Goal: Information Seeking & Learning: Learn about a topic

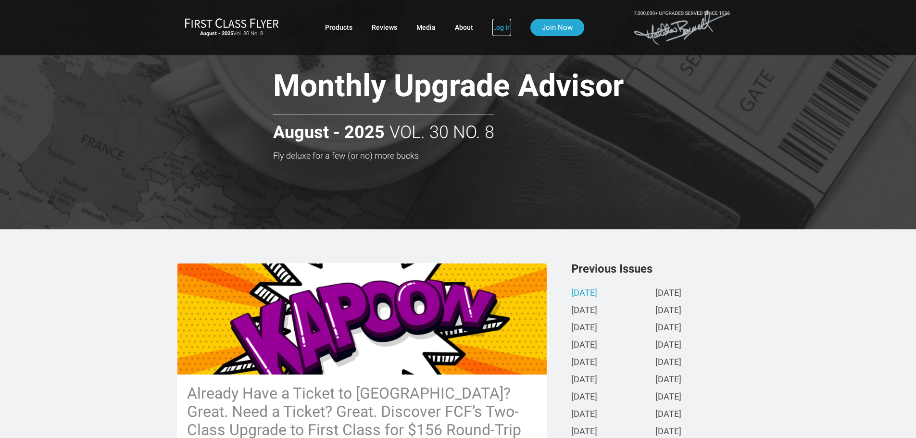
click at [505, 26] on link "Log In" at bounding box center [502, 27] width 19 height 17
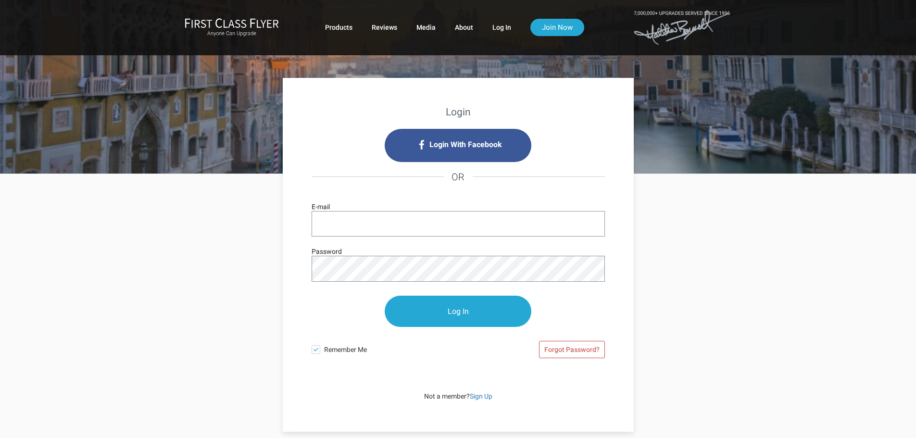
type input "[EMAIL_ADDRESS][DOMAIN_NAME]"
click at [472, 322] on input "Log In" at bounding box center [458, 311] width 147 height 31
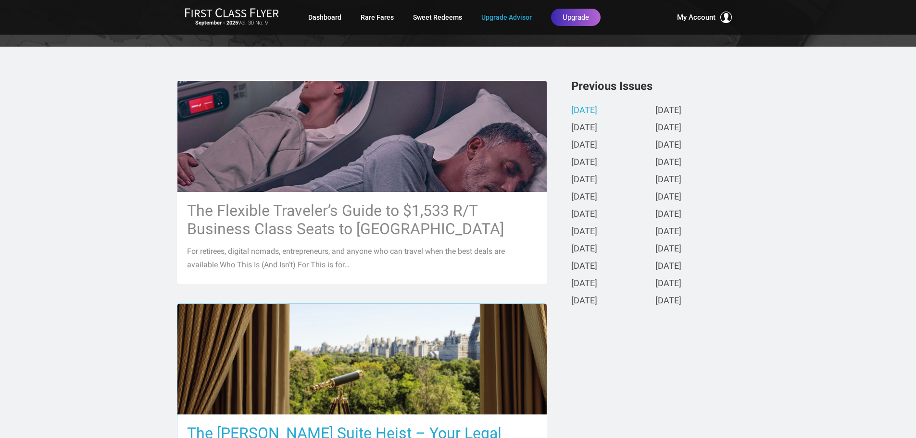
scroll to position [192, 0]
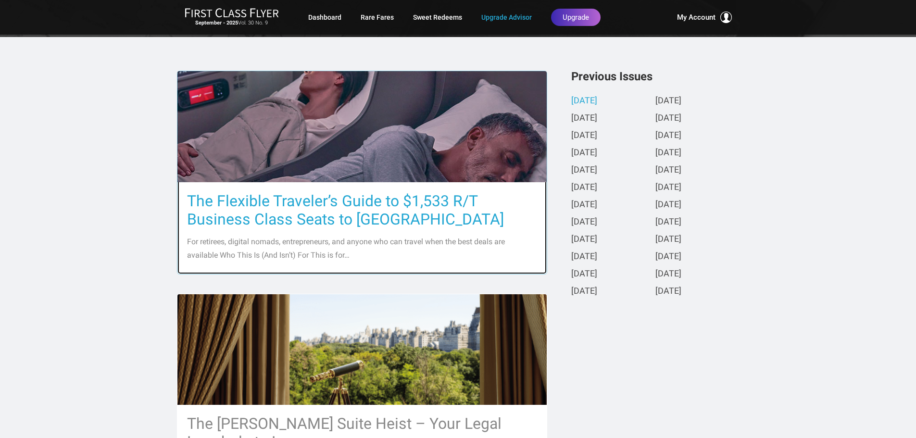
click at [243, 218] on h3 "The Flexible Traveler’s Guide to $1,533 R/T Business Class Seats to Europe" at bounding box center [362, 210] width 350 height 37
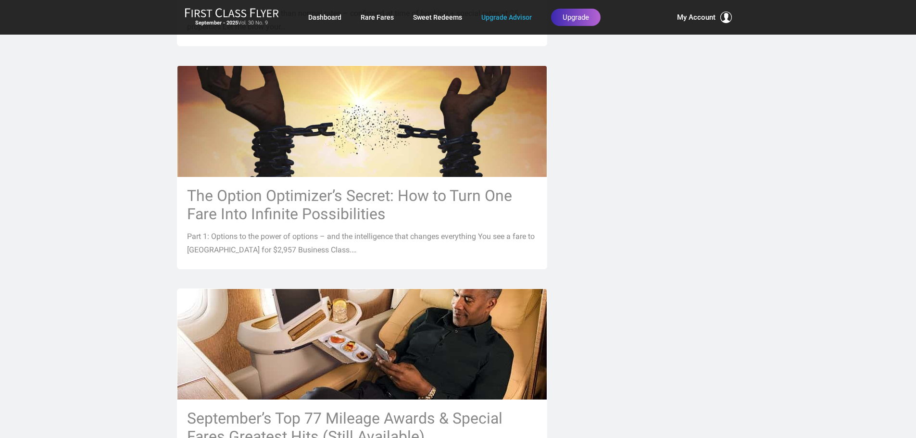
scroll to position [673, 0]
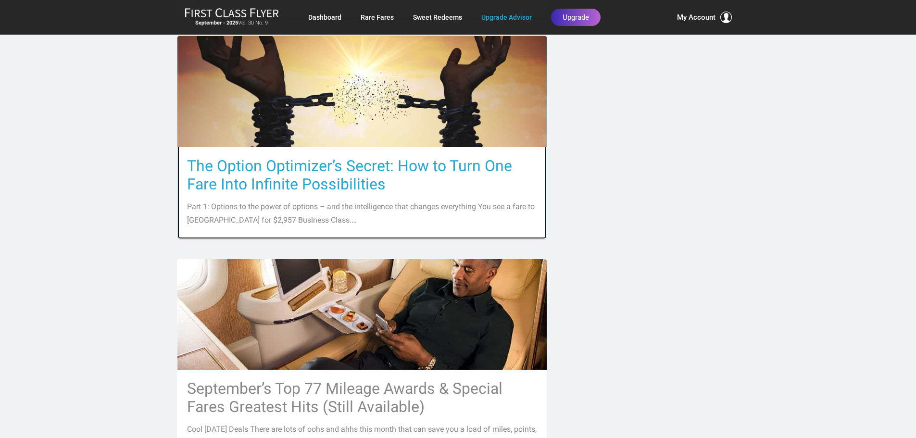
click at [330, 186] on h3 "The Option Optimizer’s Secret: How to Turn One Fare Into Infinite Possibilities" at bounding box center [362, 175] width 350 height 37
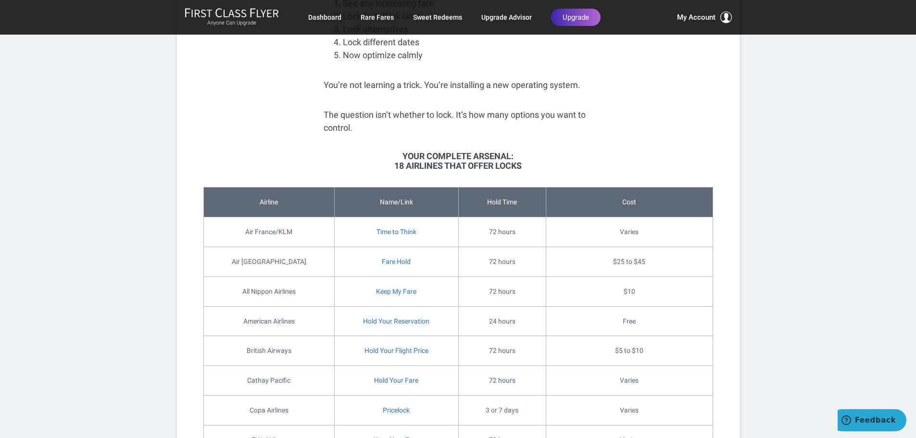
scroll to position [2405, 0]
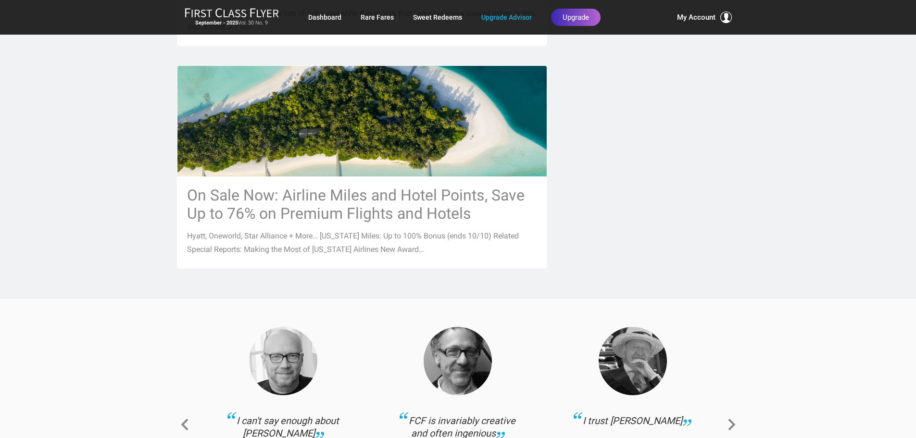
scroll to position [1106, 0]
